Goal: Information Seeking & Learning: Learn about a topic

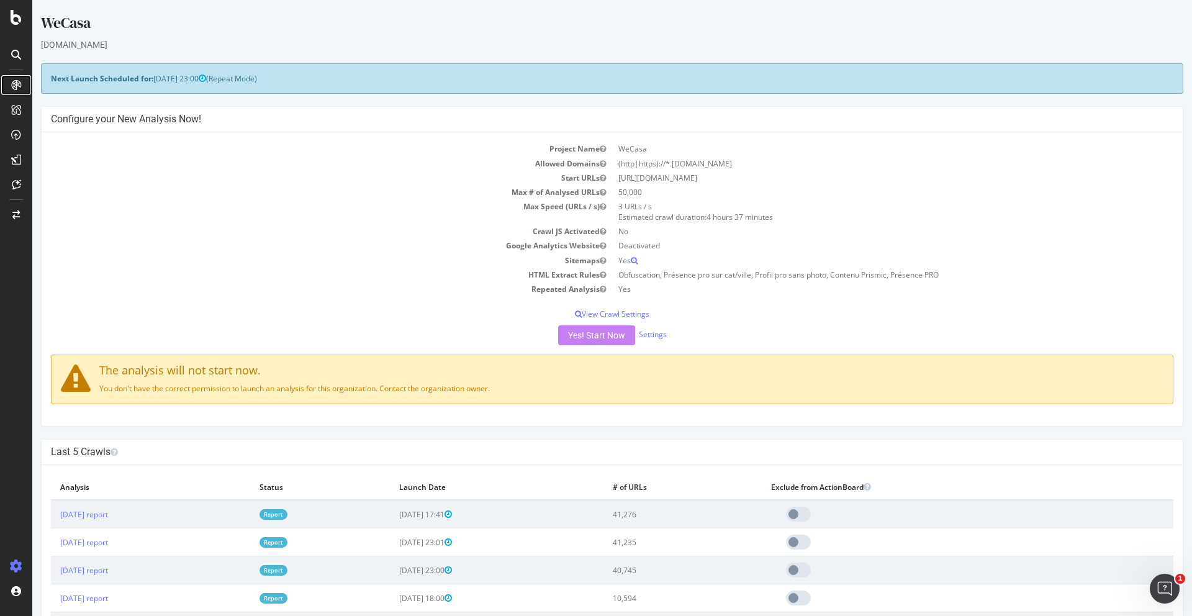
click at [20, 80] on icon at bounding box center [16, 85] width 10 height 10
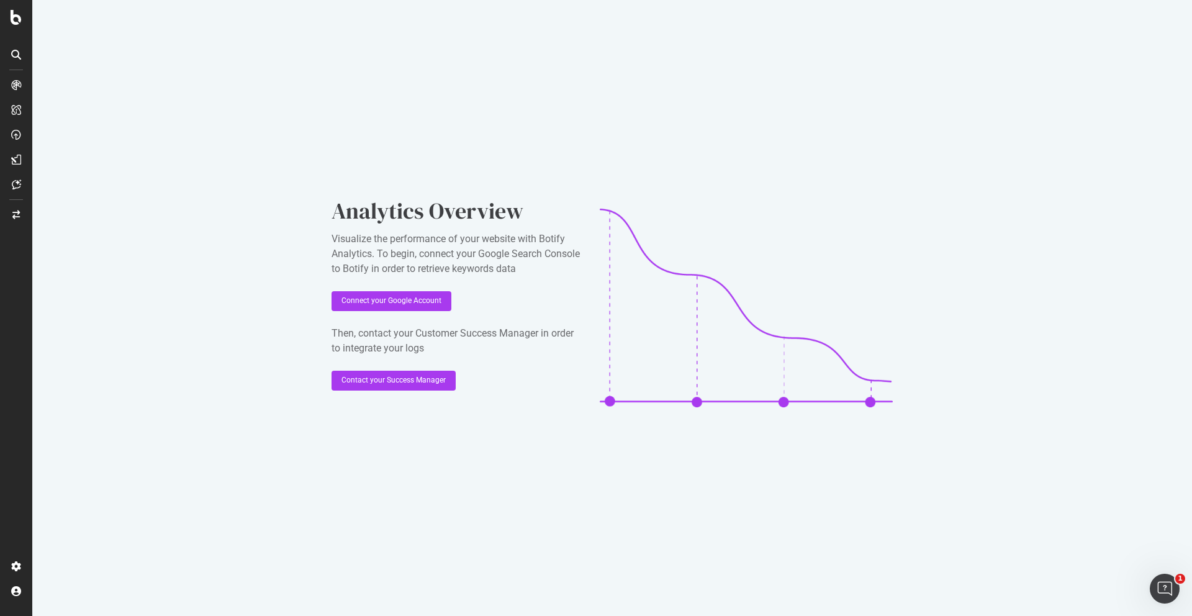
click at [11, 60] on div at bounding box center [16, 55] width 20 height 20
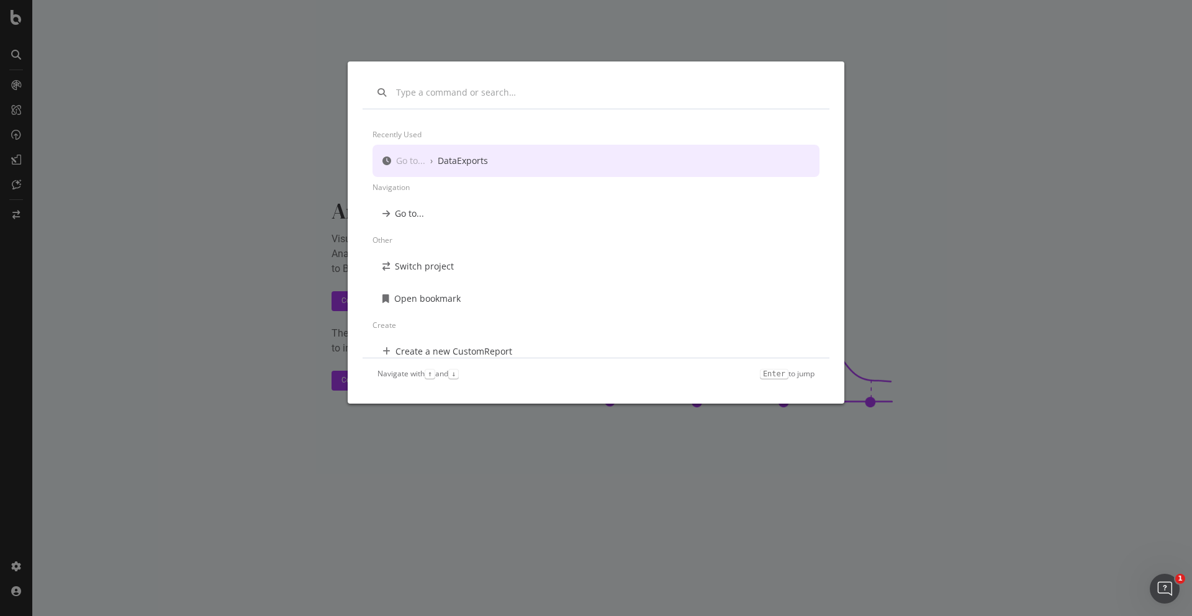
click at [186, 73] on div "Recently used Go to... › DataExports Navigation Go to... Other Switch project O…" at bounding box center [596, 308] width 1192 height 616
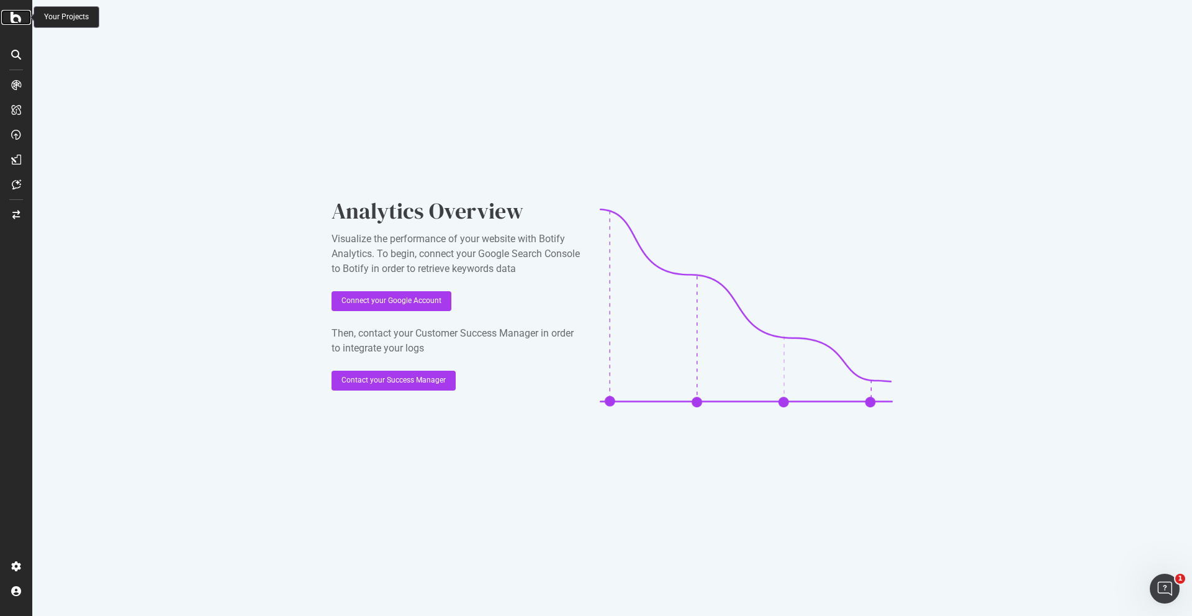
click at [10, 19] on div at bounding box center [16, 17] width 30 height 15
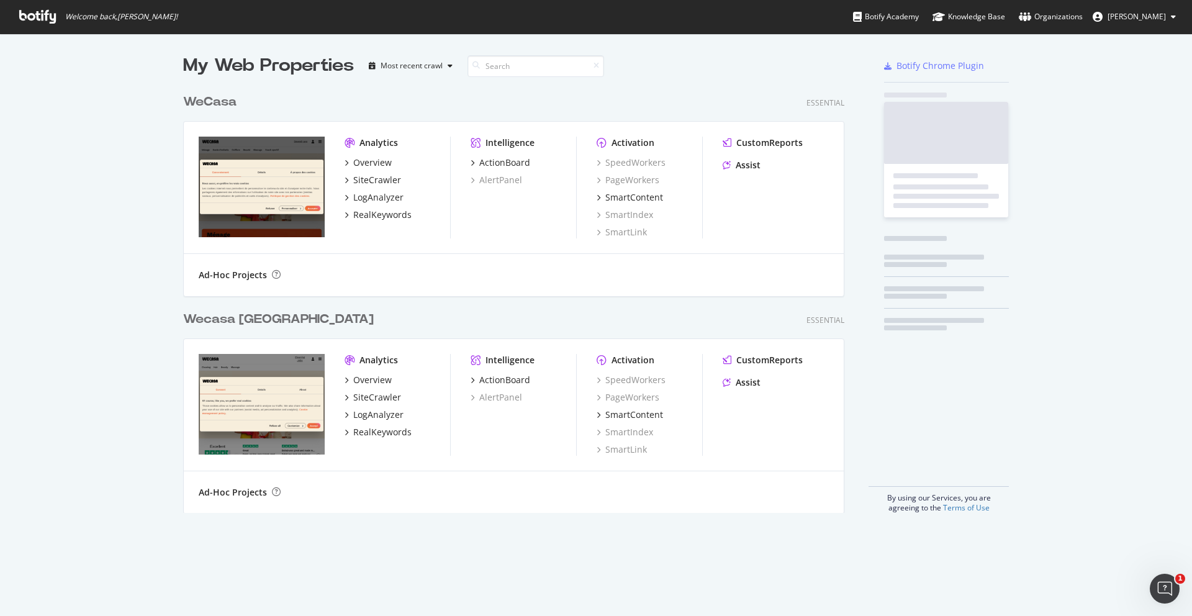
scroll to position [616, 1192]
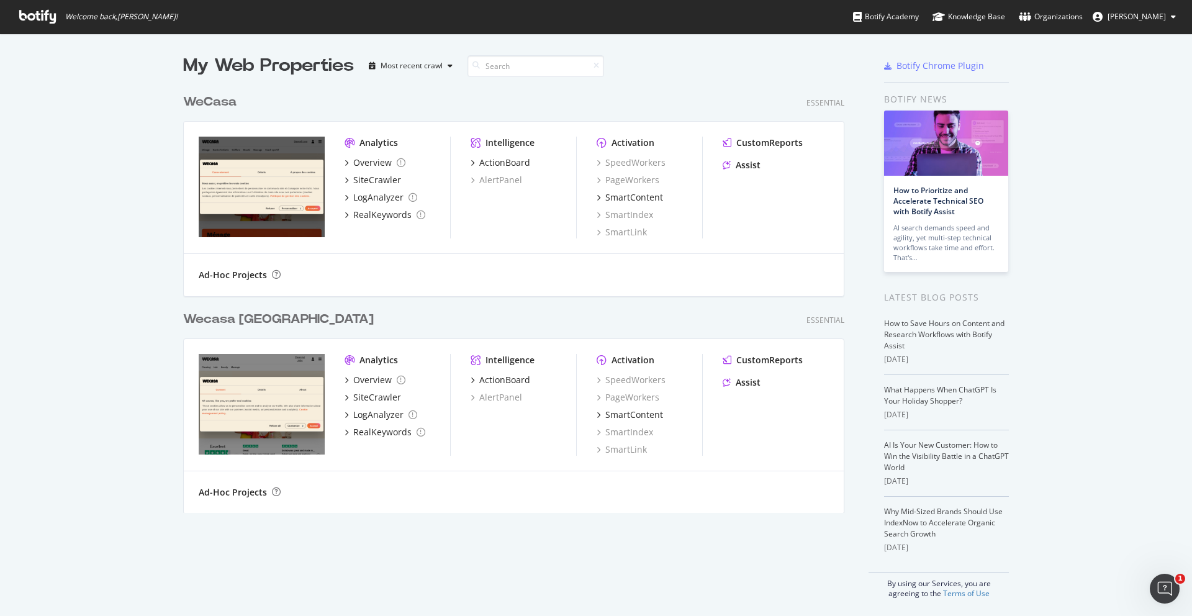
click at [219, 96] on div "WeCasa" at bounding box center [209, 102] width 53 height 18
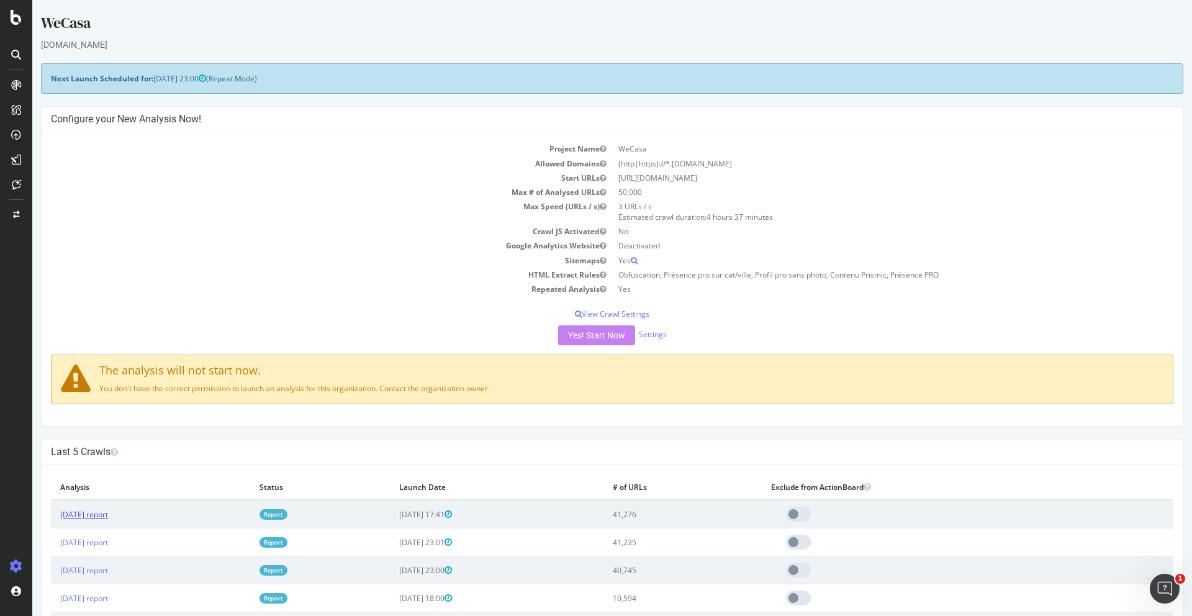
click at [108, 512] on link "[DATE] report" at bounding box center [84, 514] width 48 height 11
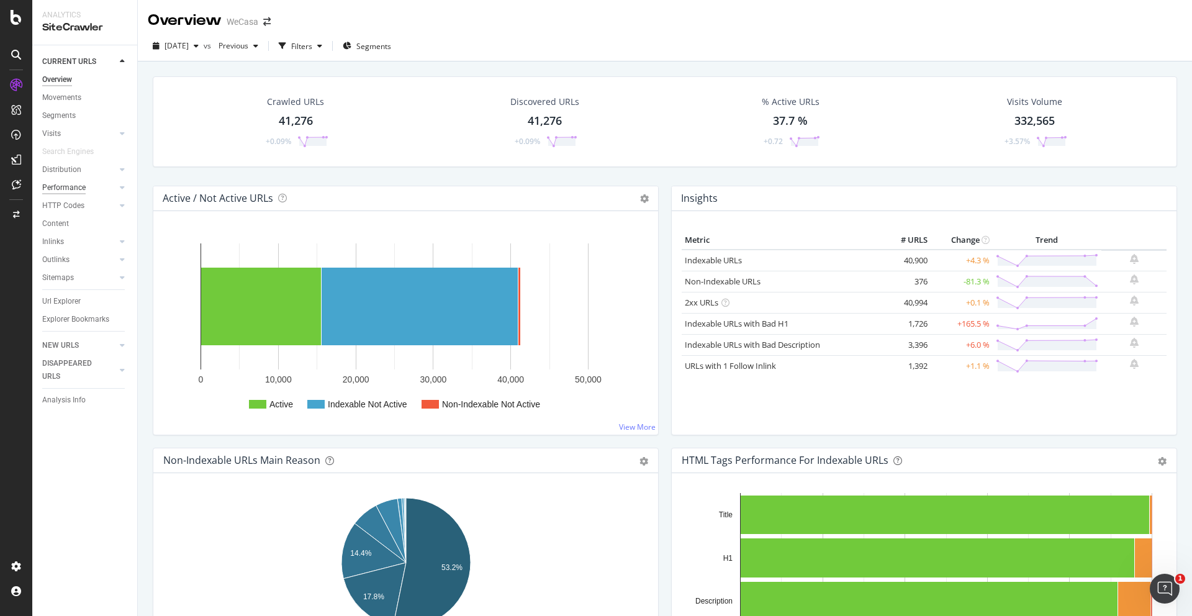
click at [67, 188] on div "Performance" at bounding box center [63, 187] width 43 height 13
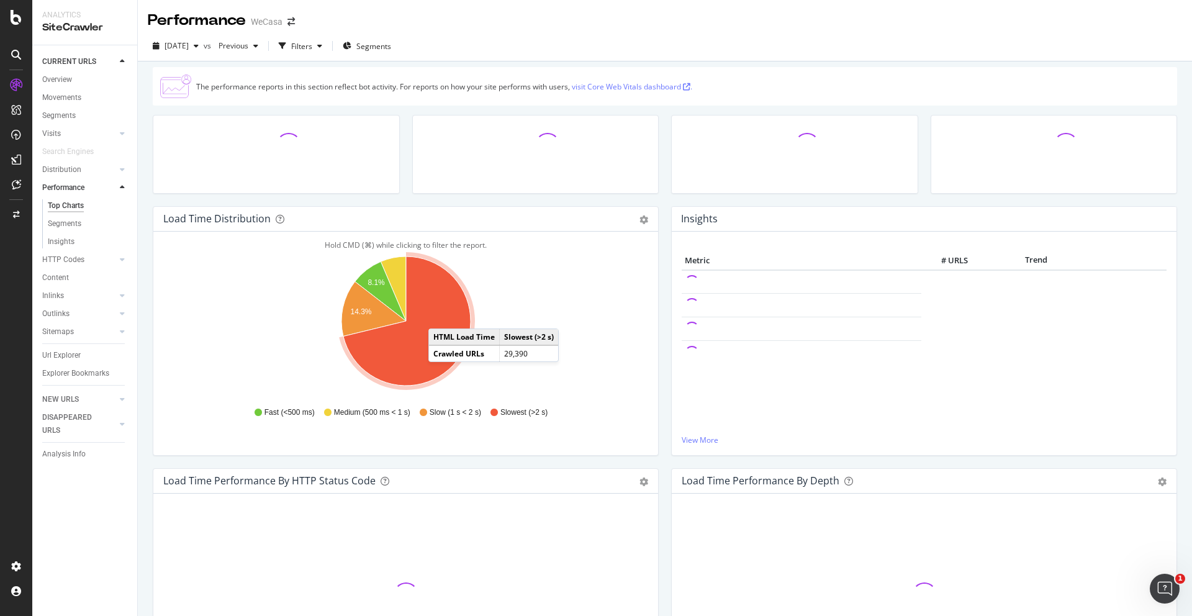
click at [442, 316] on icon "A chart." at bounding box center [406, 320] width 127 height 129
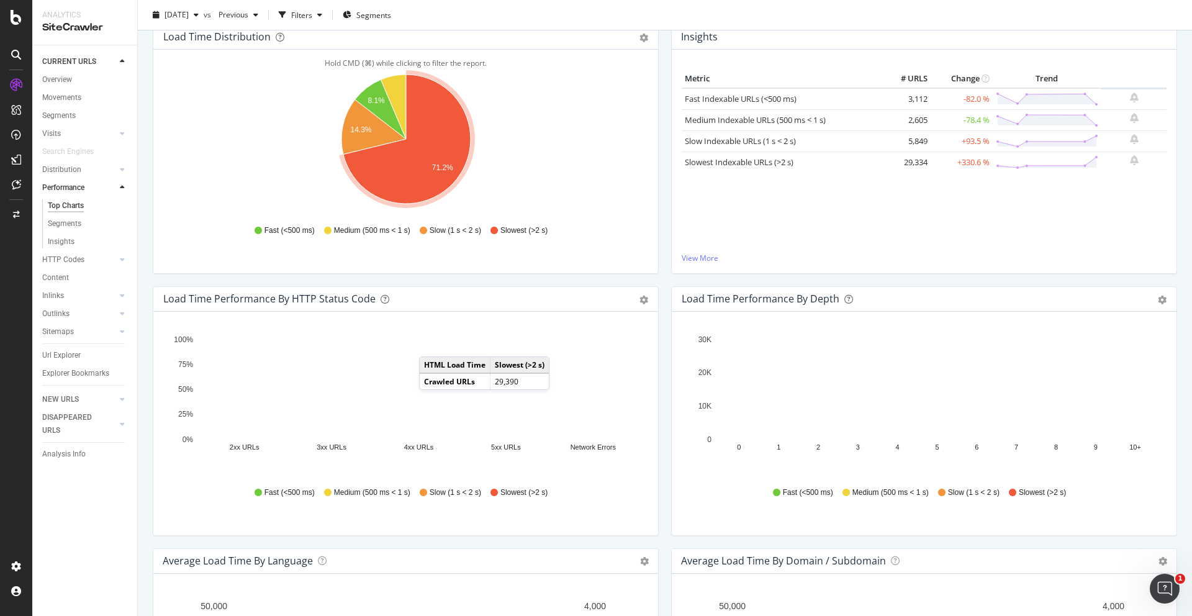
scroll to position [129, 0]
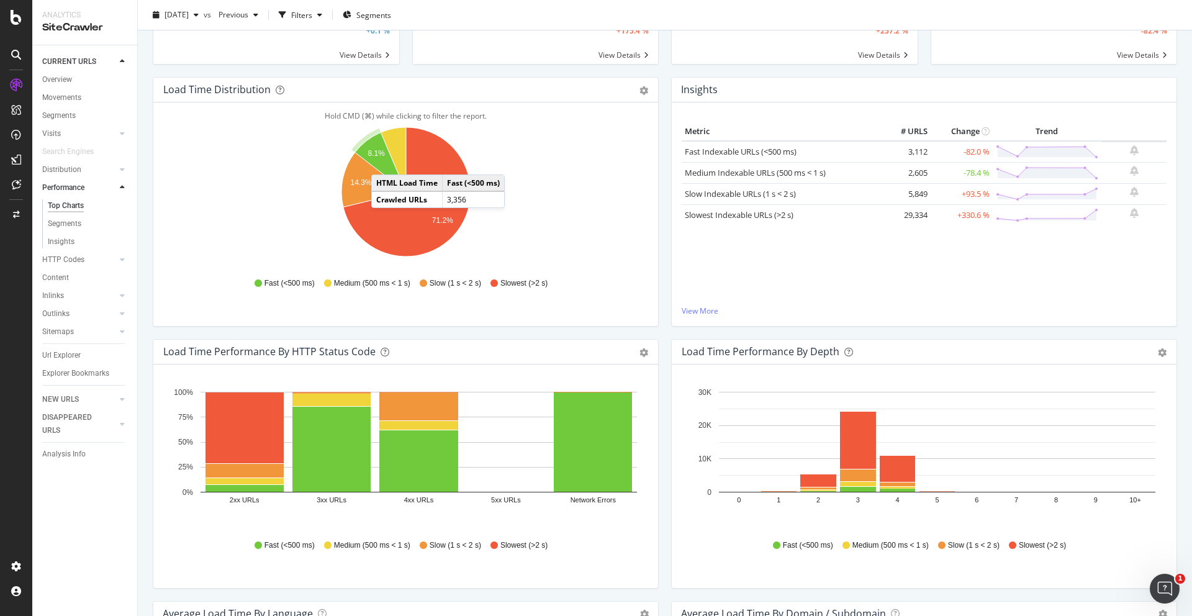
click at [384, 162] on icon "A chart." at bounding box center [380, 162] width 51 height 60
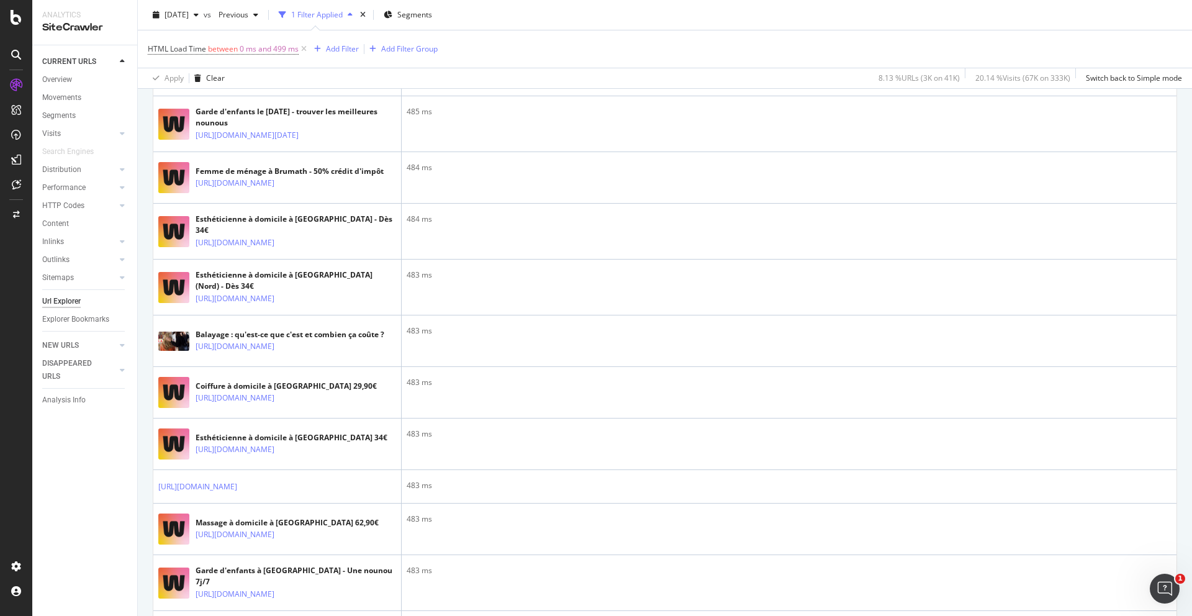
scroll to position [2254, 0]
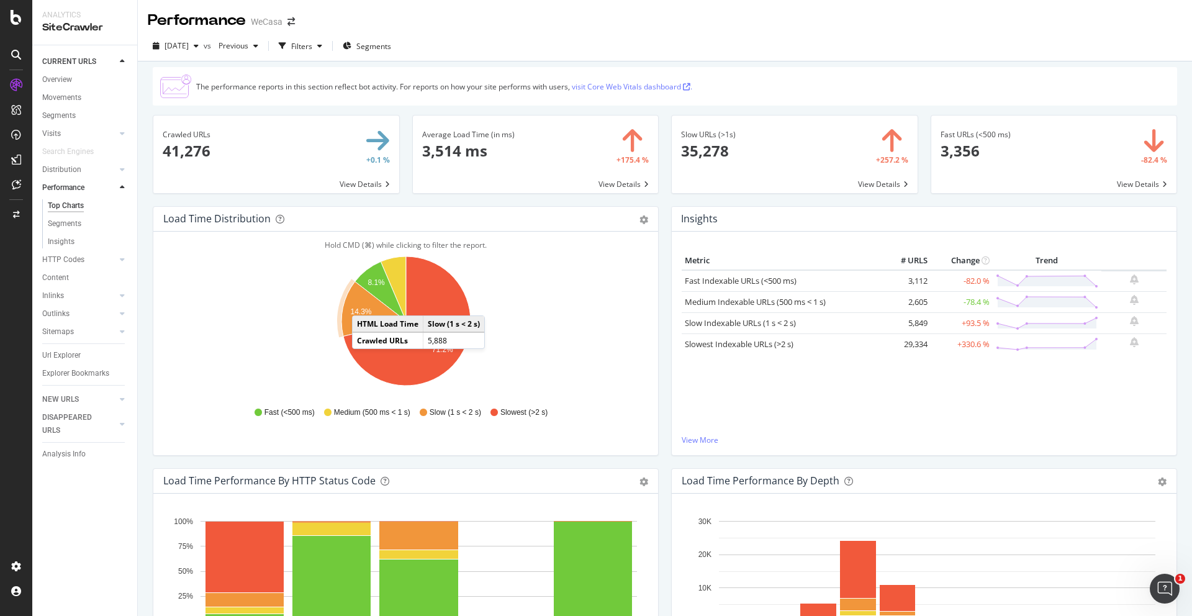
click at [365, 303] on icon "A chart." at bounding box center [374, 308] width 65 height 55
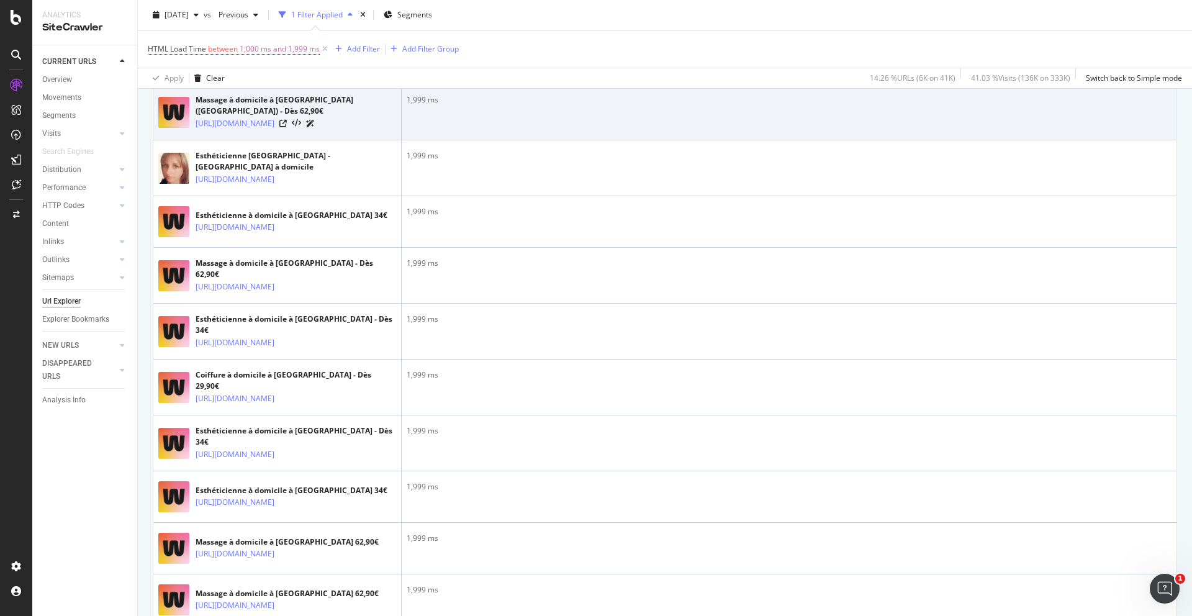
scroll to position [1972, 0]
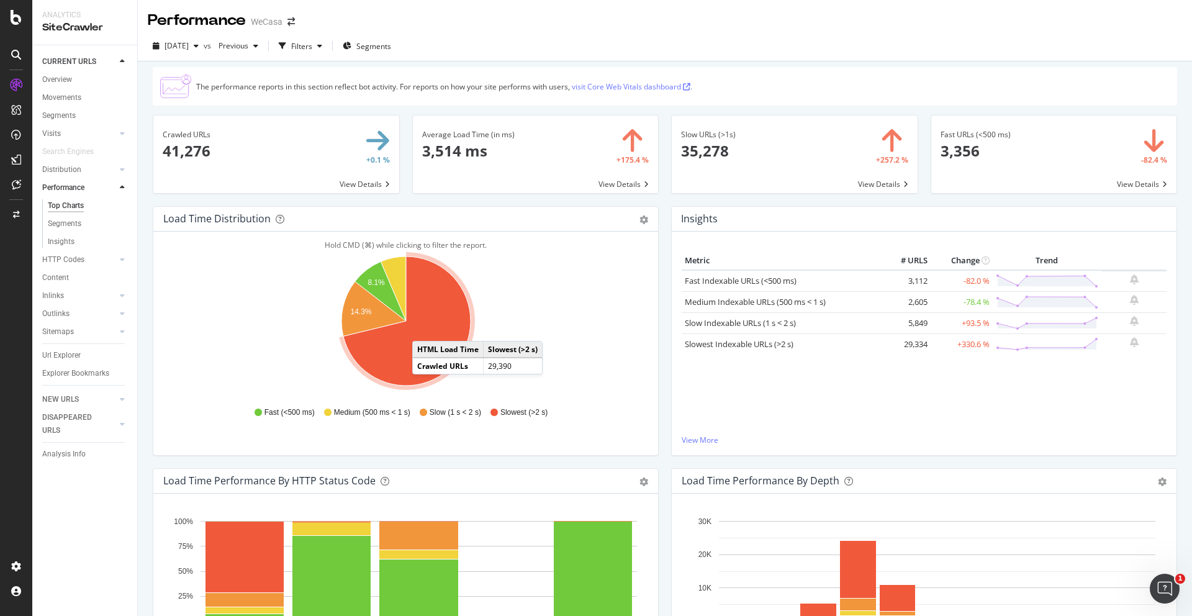
click at [512, 410] on span "Slowest (>2 s)" at bounding box center [524, 412] width 47 height 11
click at [425, 338] on icon "A chart." at bounding box center [406, 320] width 127 height 129
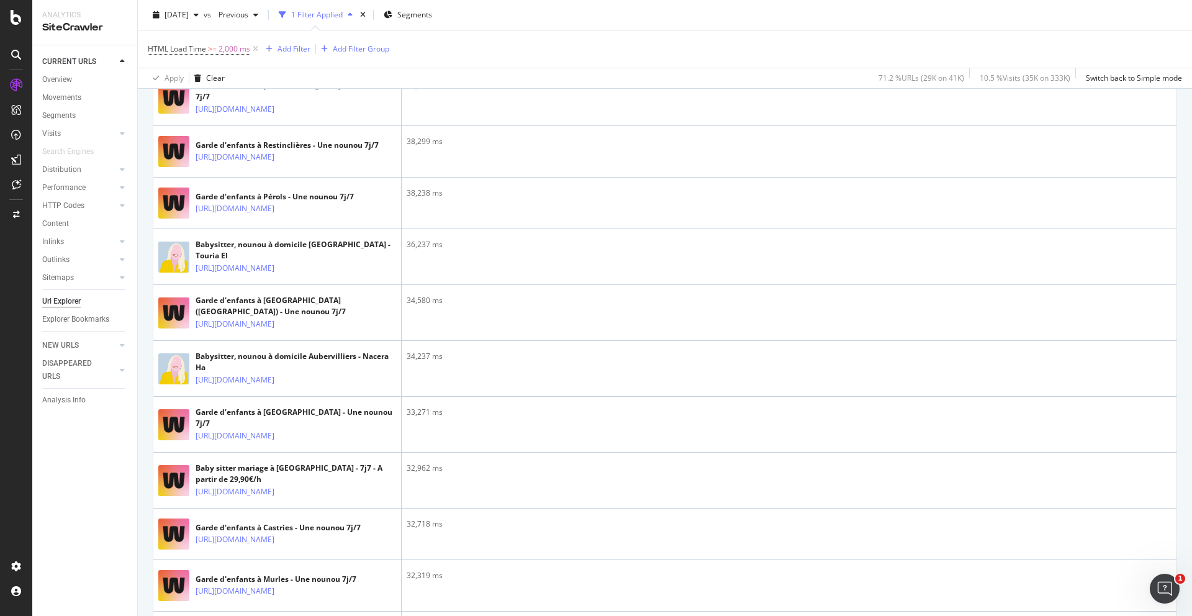
scroll to position [514, 0]
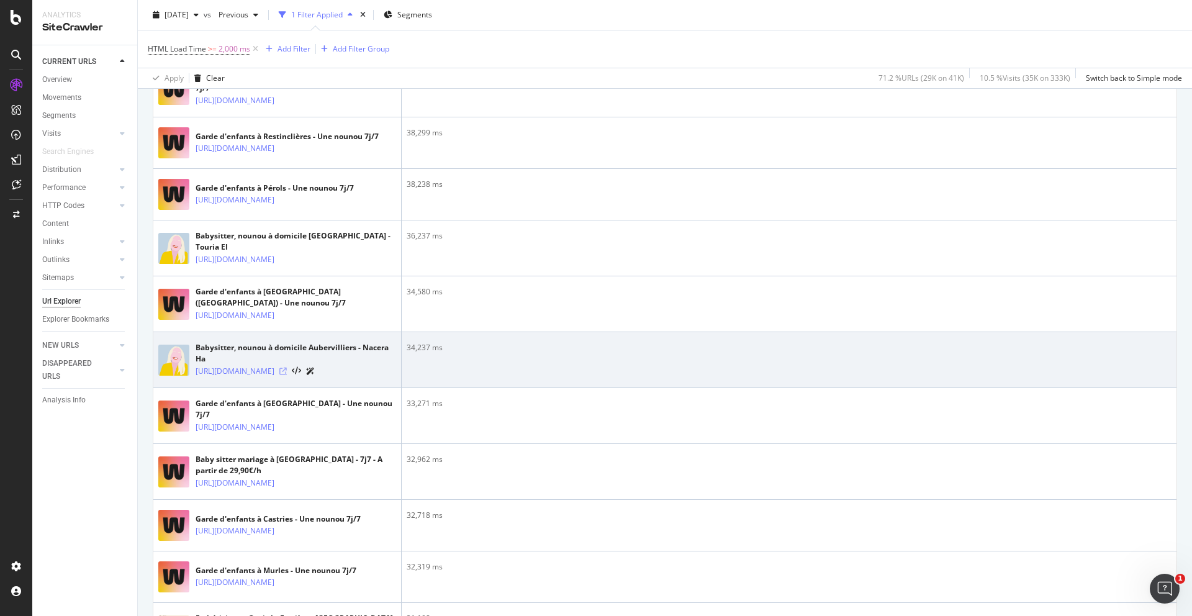
click at [287, 375] on icon at bounding box center [282, 371] width 7 height 7
